Goal: Task Accomplishment & Management: Manage account settings

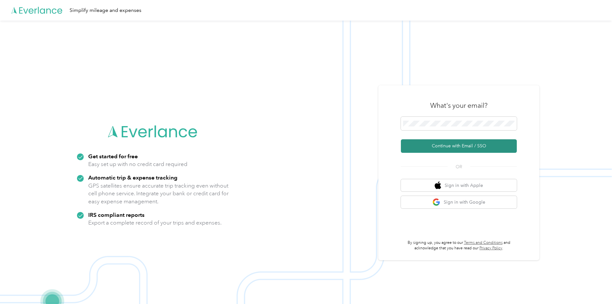
click at [458, 147] on button "Continue with Email / SSO" at bounding box center [459, 146] width 116 height 14
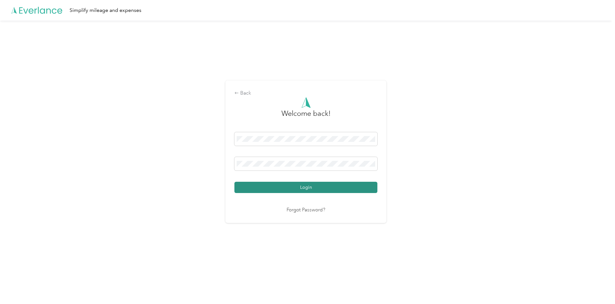
click at [305, 187] on button "Login" at bounding box center [305, 187] width 143 height 11
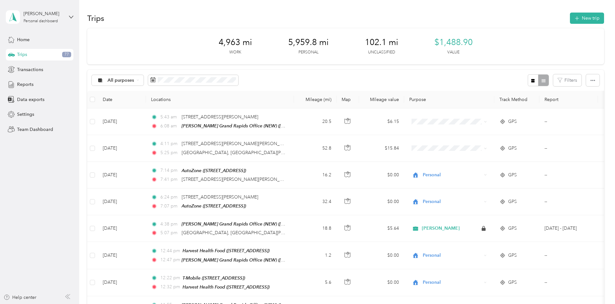
click at [21, 84] on span "Reports" at bounding box center [25, 84] width 16 height 7
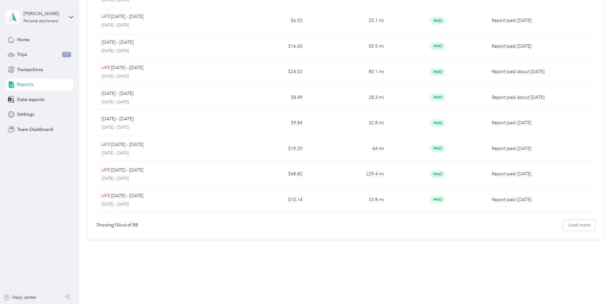
scroll to position [113, 0]
click at [564, 223] on button "Load more" at bounding box center [580, 222] width 32 height 11
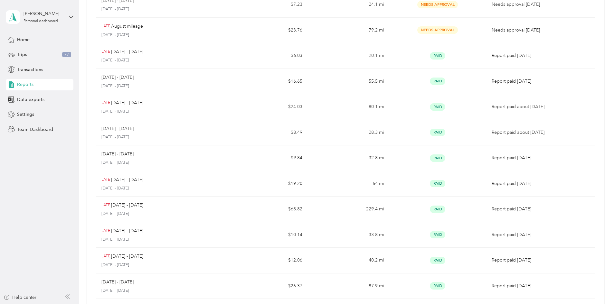
scroll to position [0, 0]
